Goal: Navigation & Orientation: Find specific page/section

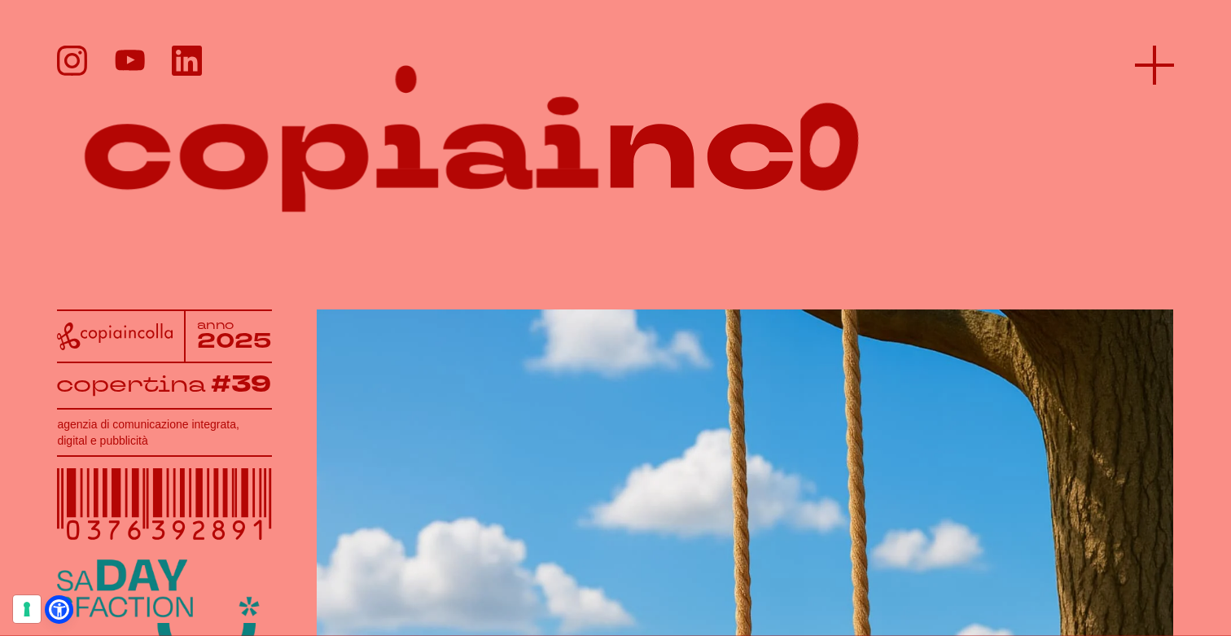
scroll to position [26, 0]
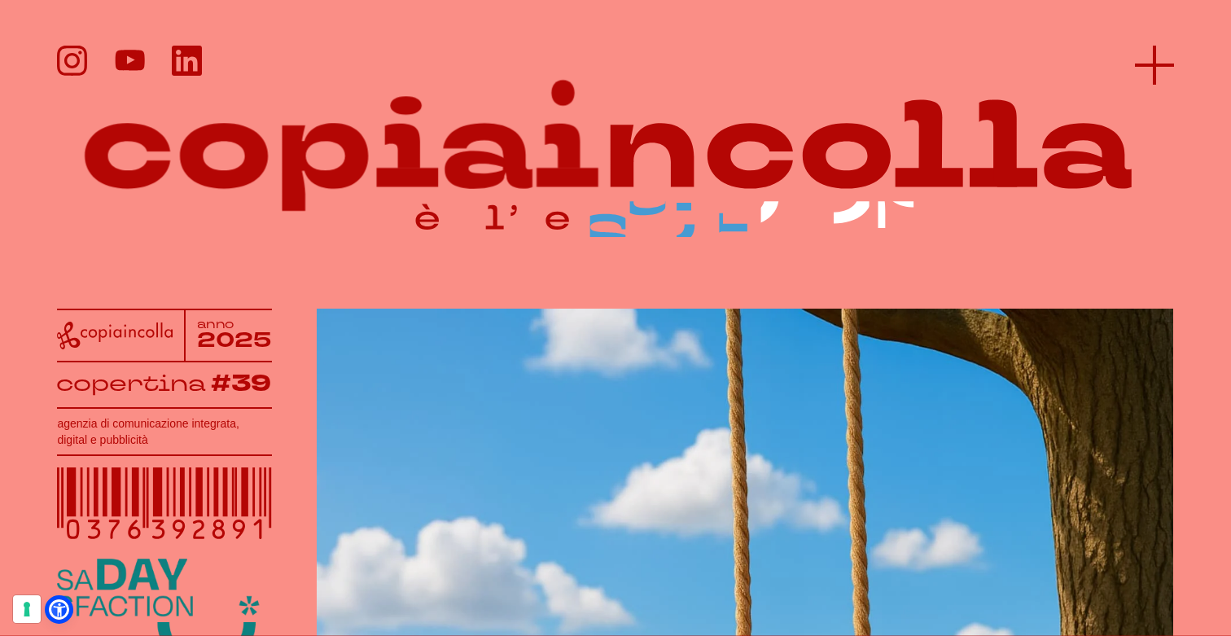
click at [1164, 58] on icon at bounding box center [1154, 65] width 39 height 39
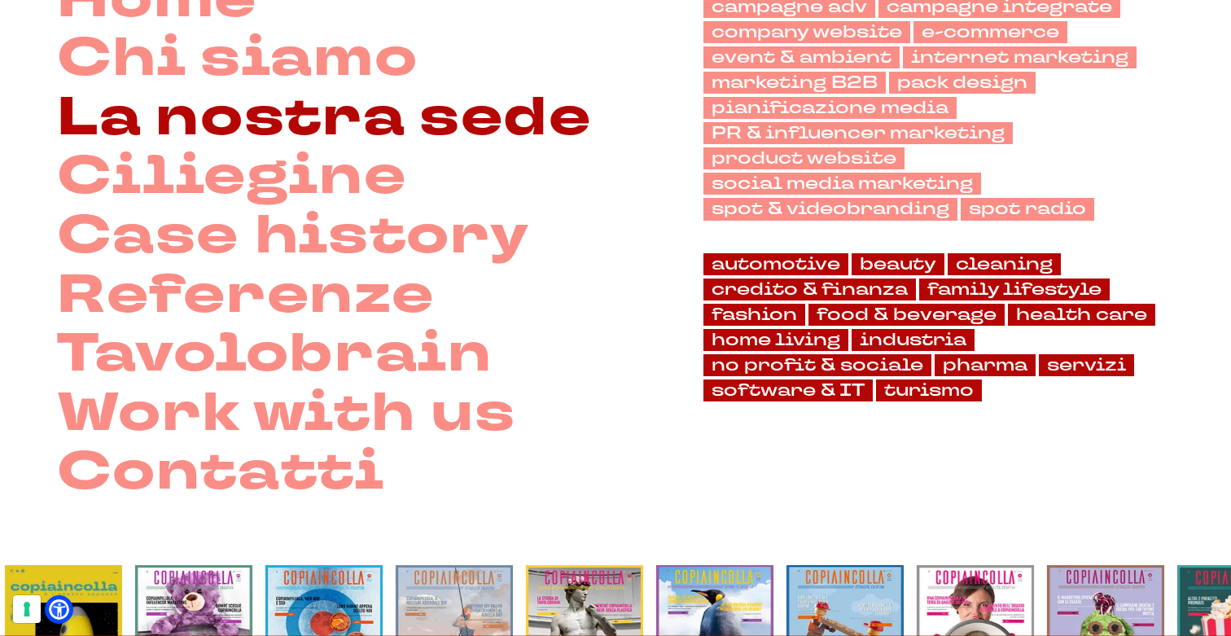
scroll to position [176, 0]
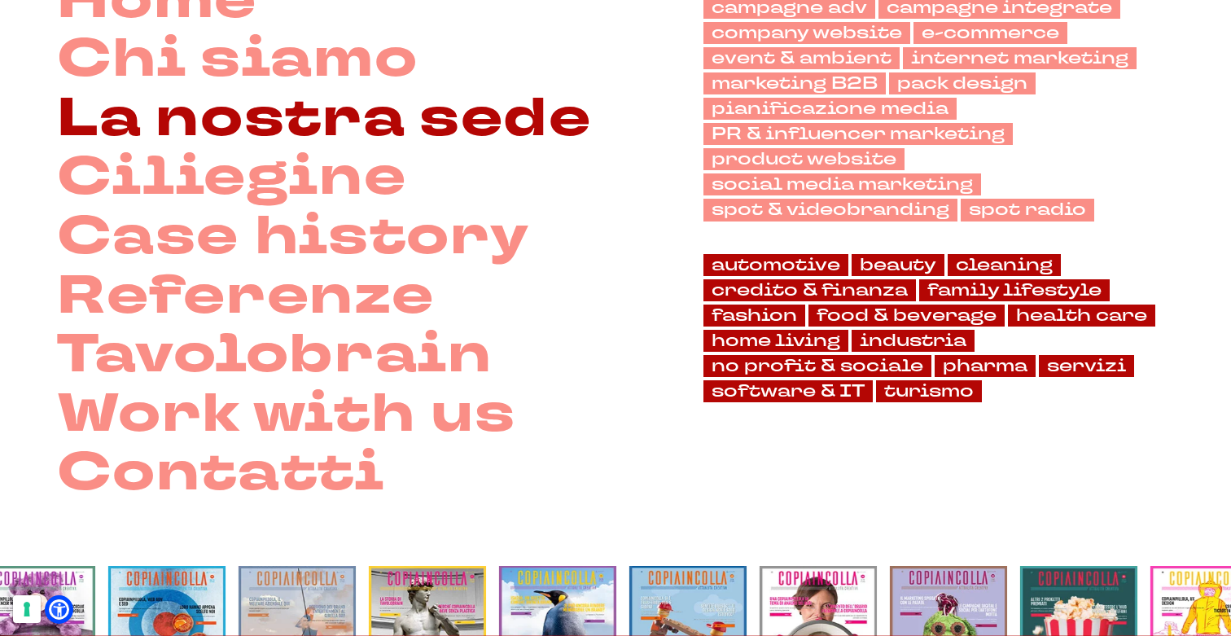
click at [299, 142] on link "La nostra sede" at bounding box center [324, 119] width 534 height 59
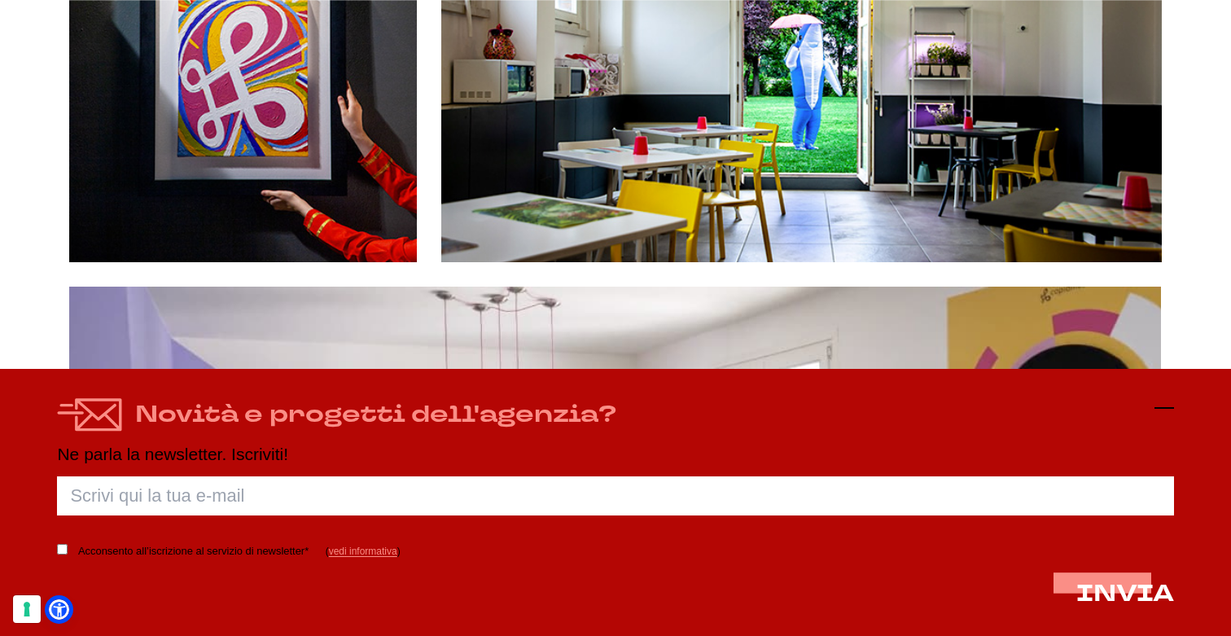
click at [1167, 403] on icon at bounding box center [1165, 408] width 20 height 20
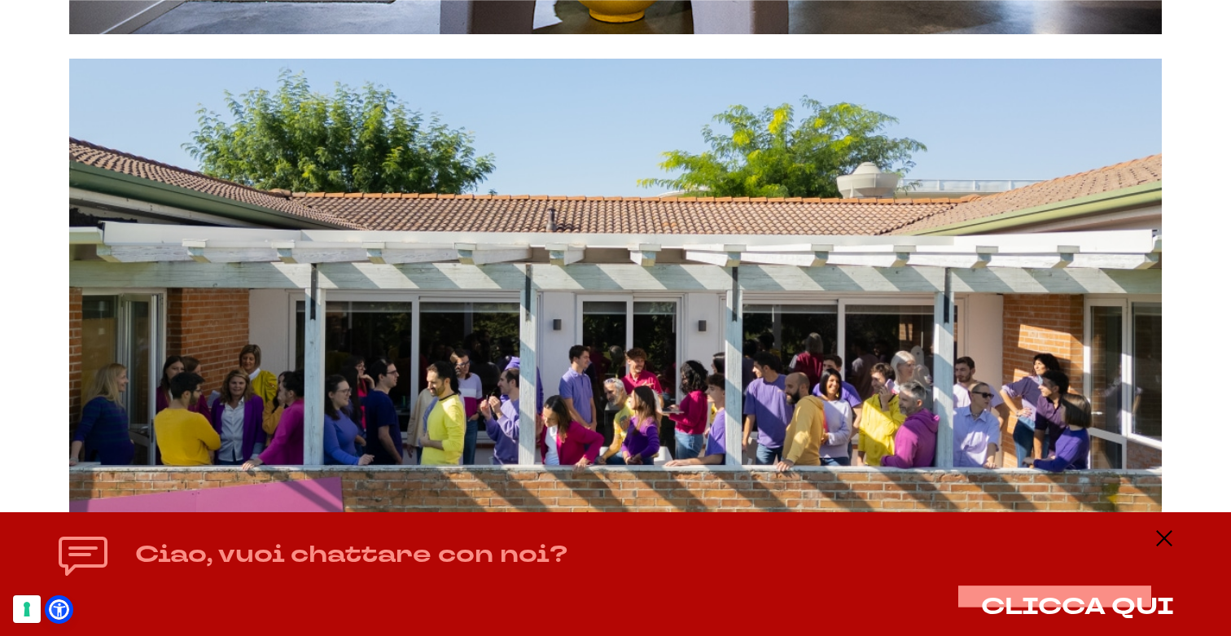
scroll to position [1005, 0]
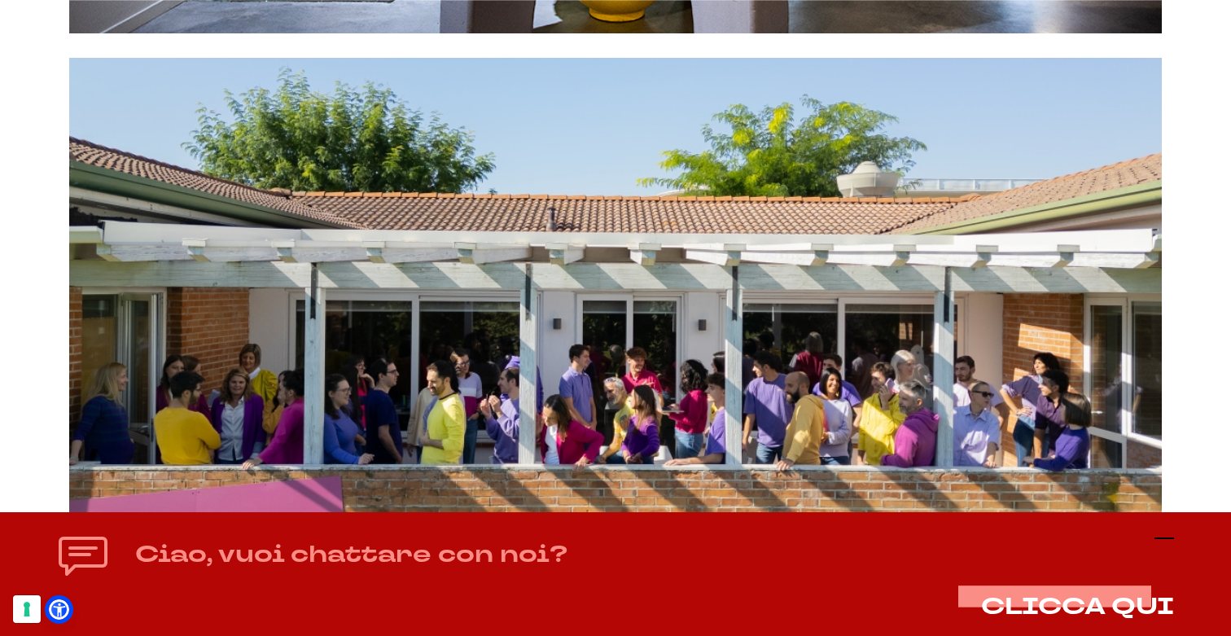
click at [1165, 538] on line at bounding box center [1165, 538] width 20 height 0
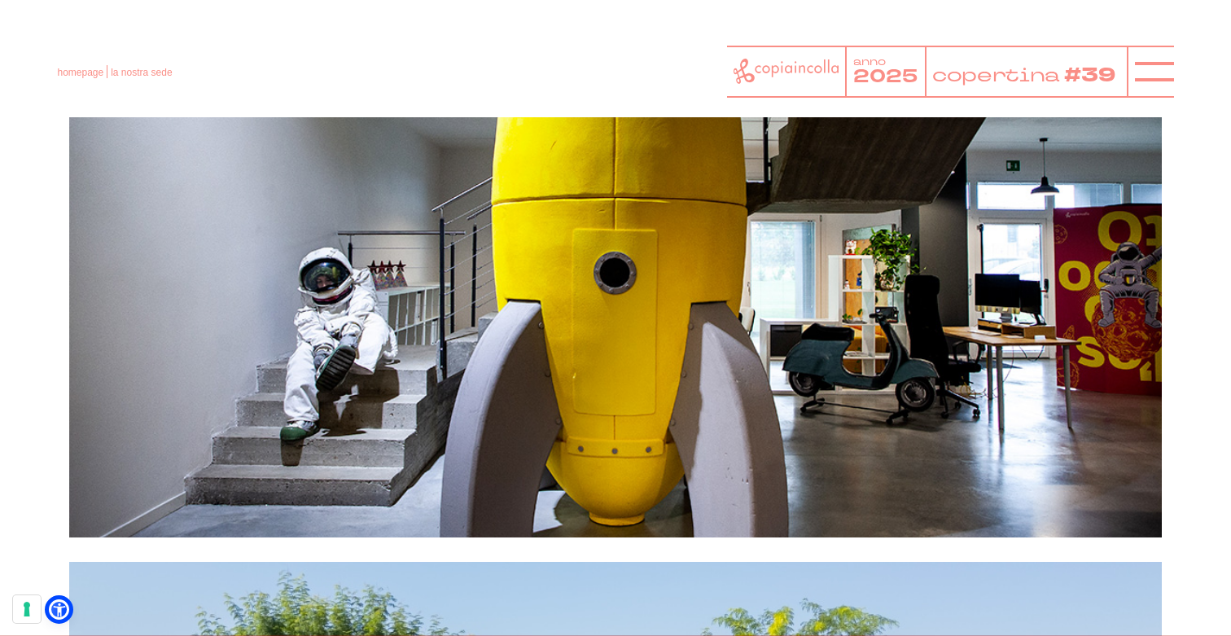
scroll to position [500, 0]
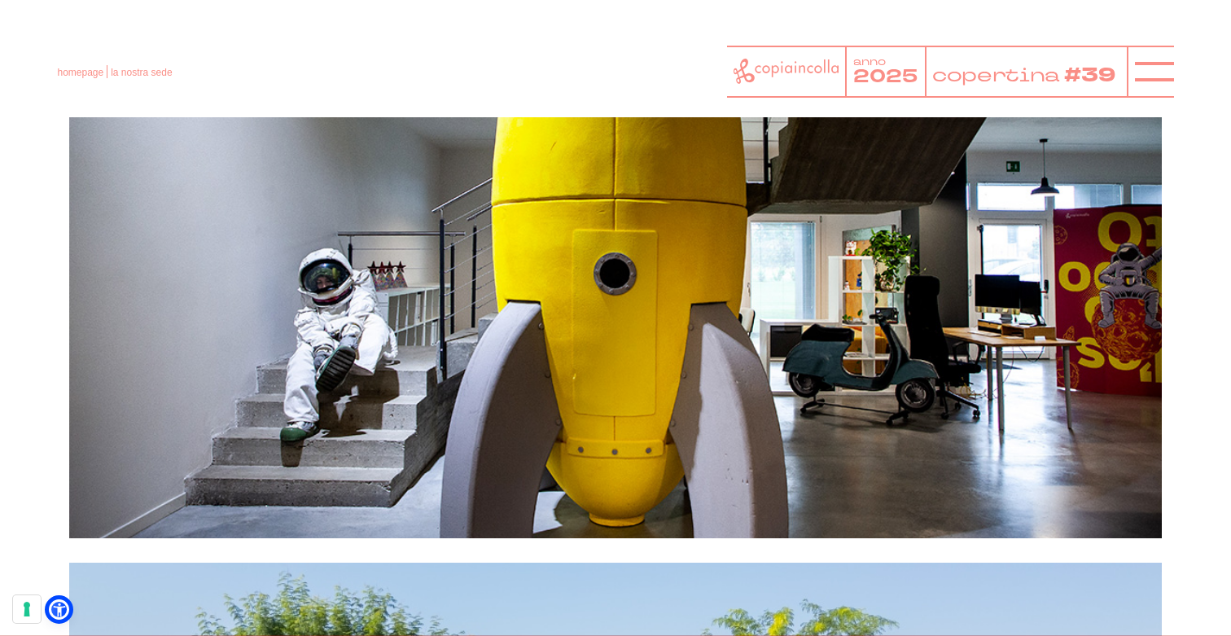
click at [587, 263] on figure at bounding box center [615, 266] width 1092 height 546
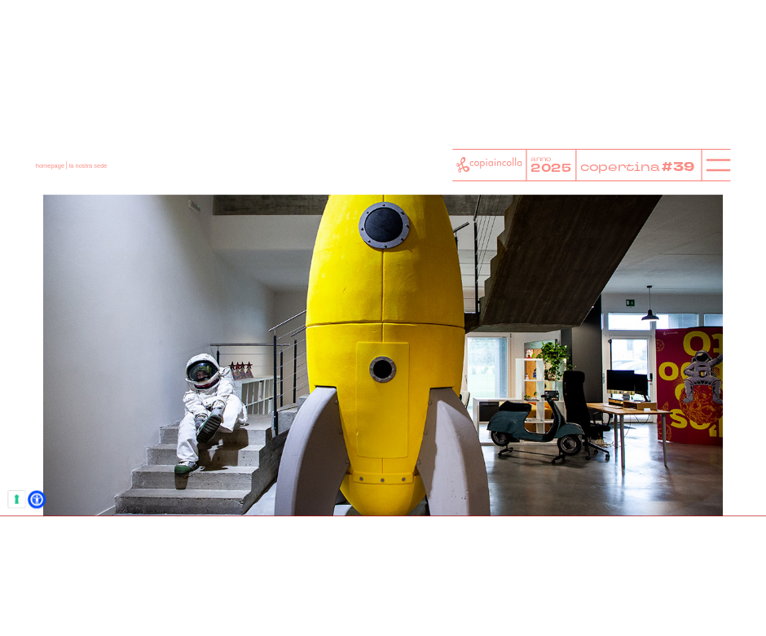
scroll to position [374, 0]
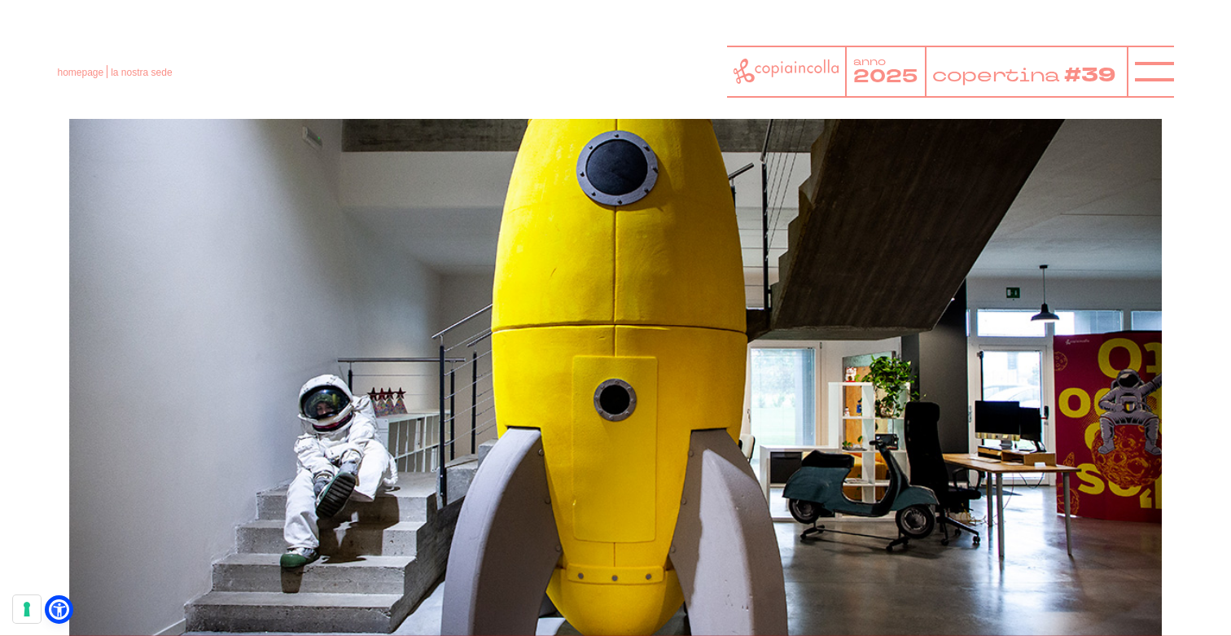
click at [611, 386] on figure at bounding box center [615, 392] width 1092 height 546
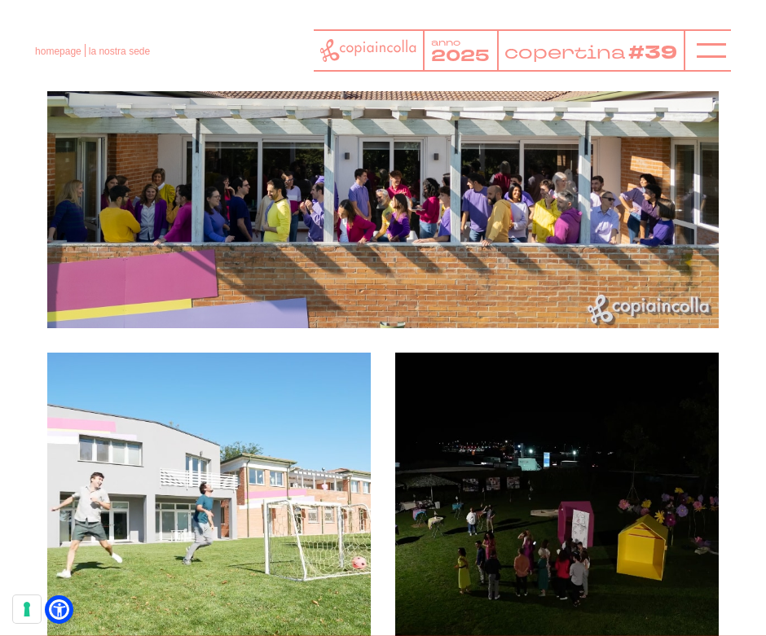
scroll to position [796, 0]
